Goal: Complete application form

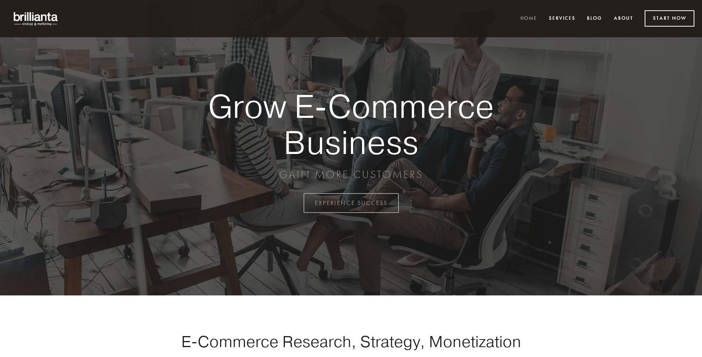
scroll to position [1990, 0]
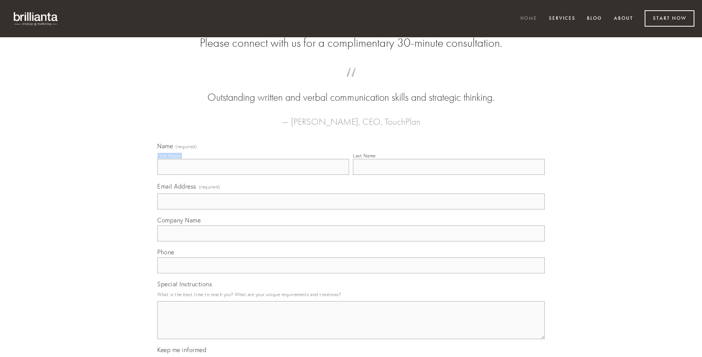
type input "[PERSON_NAME]"
click at [448, 175] on input "Last Name" at bounding box center [449, 167] width 192 height 16
type input "[PERSON_NAME]"
click at [351, 209] on input "Email Address (required)" at bounding box center [350, 201] width 387 height 16
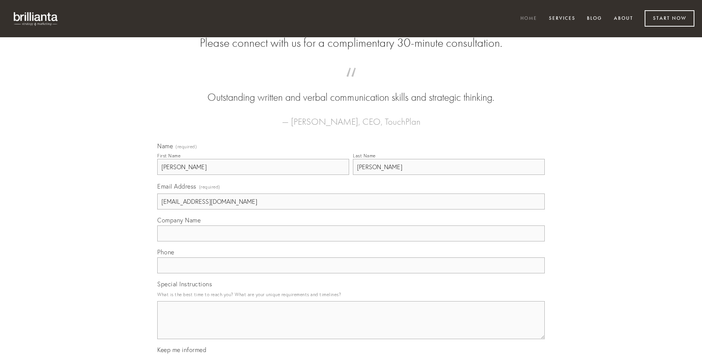
type input "[EMAIL_ADDRESS][DOMAIN_NAME]"
click at [351, 241] on input "Company Name" at bounding box center [350, 233] width 387 height 16
type input "aestus"
click at [351, 273] on input "text" at bounding box center [350, 265] width 387 height 16
click at [351, 327] on textarea "Special Instructions" at bounding box center [350, 320] width 387 height 38
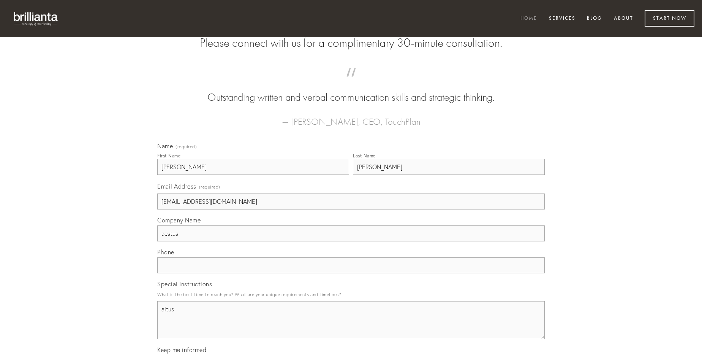
type textarea "altus"
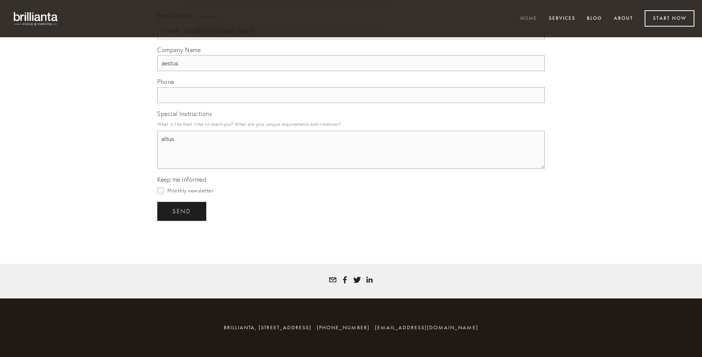
click at [182, 211] on span "send" at bounding box center [181, 211] width 19 height 7
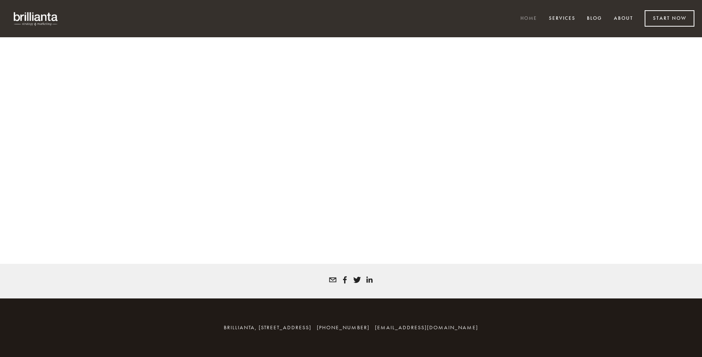
scroll to position [1980, 0]
